Goal: Task Accomplishment & Management: Manage account settings

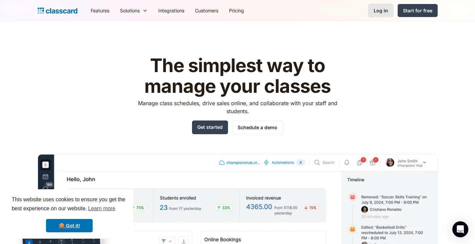
click at [382, 10] on div "Log in" at bounding box center [380, 10] width 14 height 7
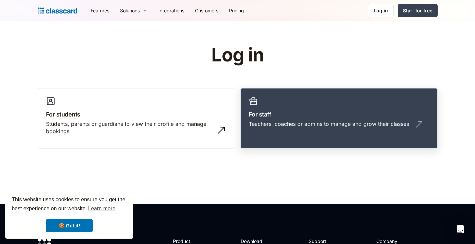
click at [403, 120] on link "For staff Teachers, coaches or admins to manage and grow their classes" at bounding box center [338, 118] width 197 height 61
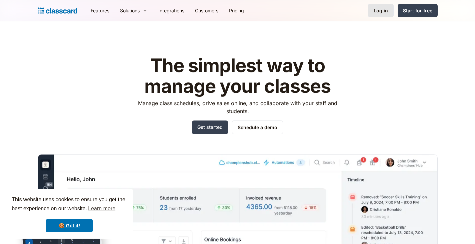
click at [384, 9] on div "Log in" at bounding box center [380, 10] width 14 height 7
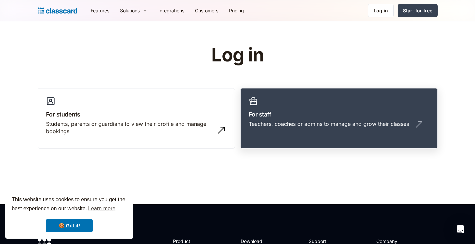
click at [290, 112] on h3 "For staff" at bounding box center [339, 114] width 181 height 9
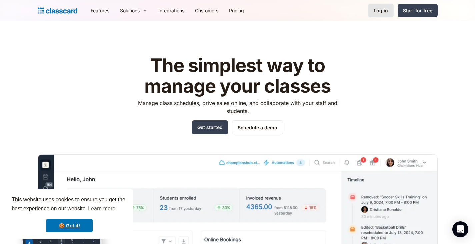
click at [380, 7] on div "Log in" at bounding box center [380, 10] width 14 height 7
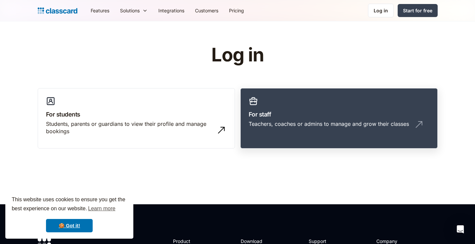
click at [342, 121] on div "Teachers, coaches or admins to manage and grow their classes" at bounding box center [329, 123] width 160 height 7
